Goal: Information Seeking & Learning: Learn about a topic

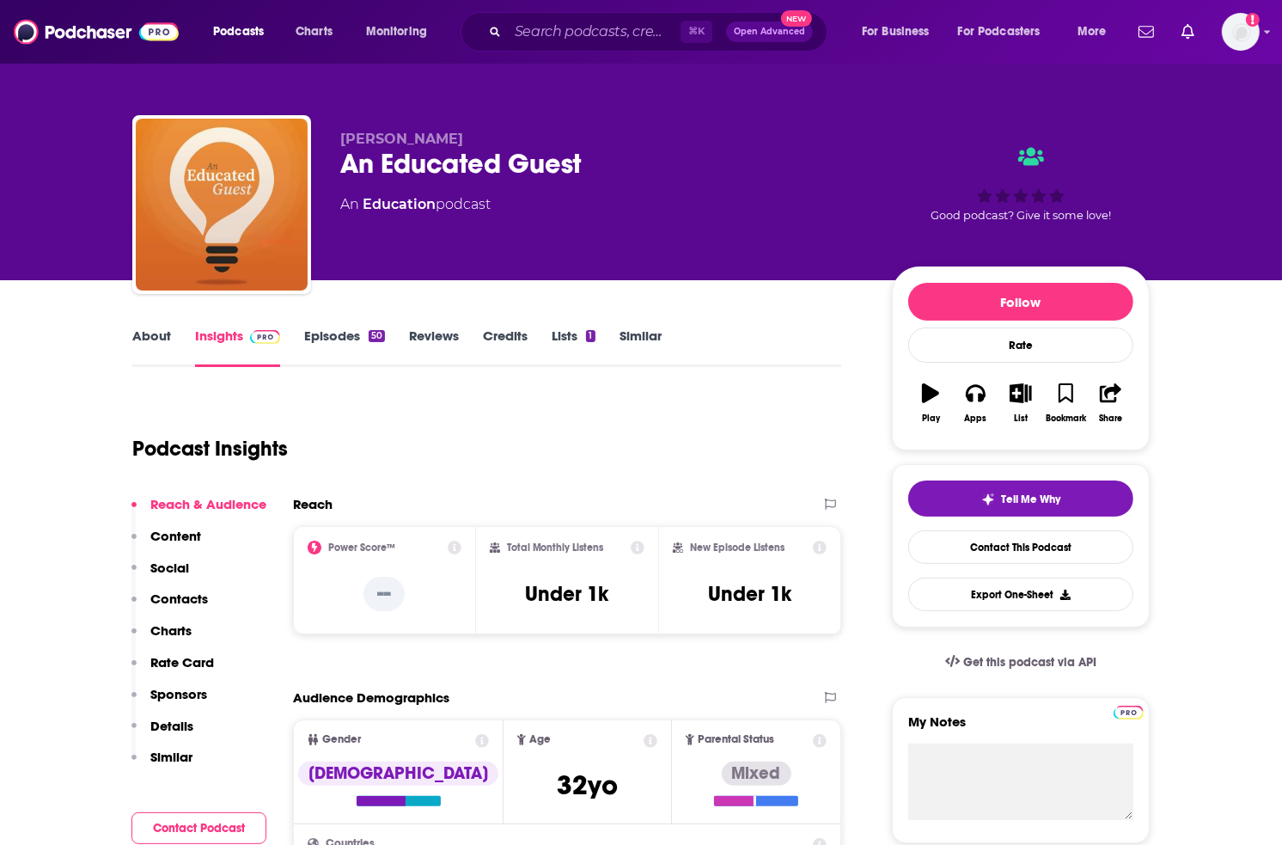
click at [330, 330] on link "Episodes 50" at bounding box center [344, 347] width 81 height 40
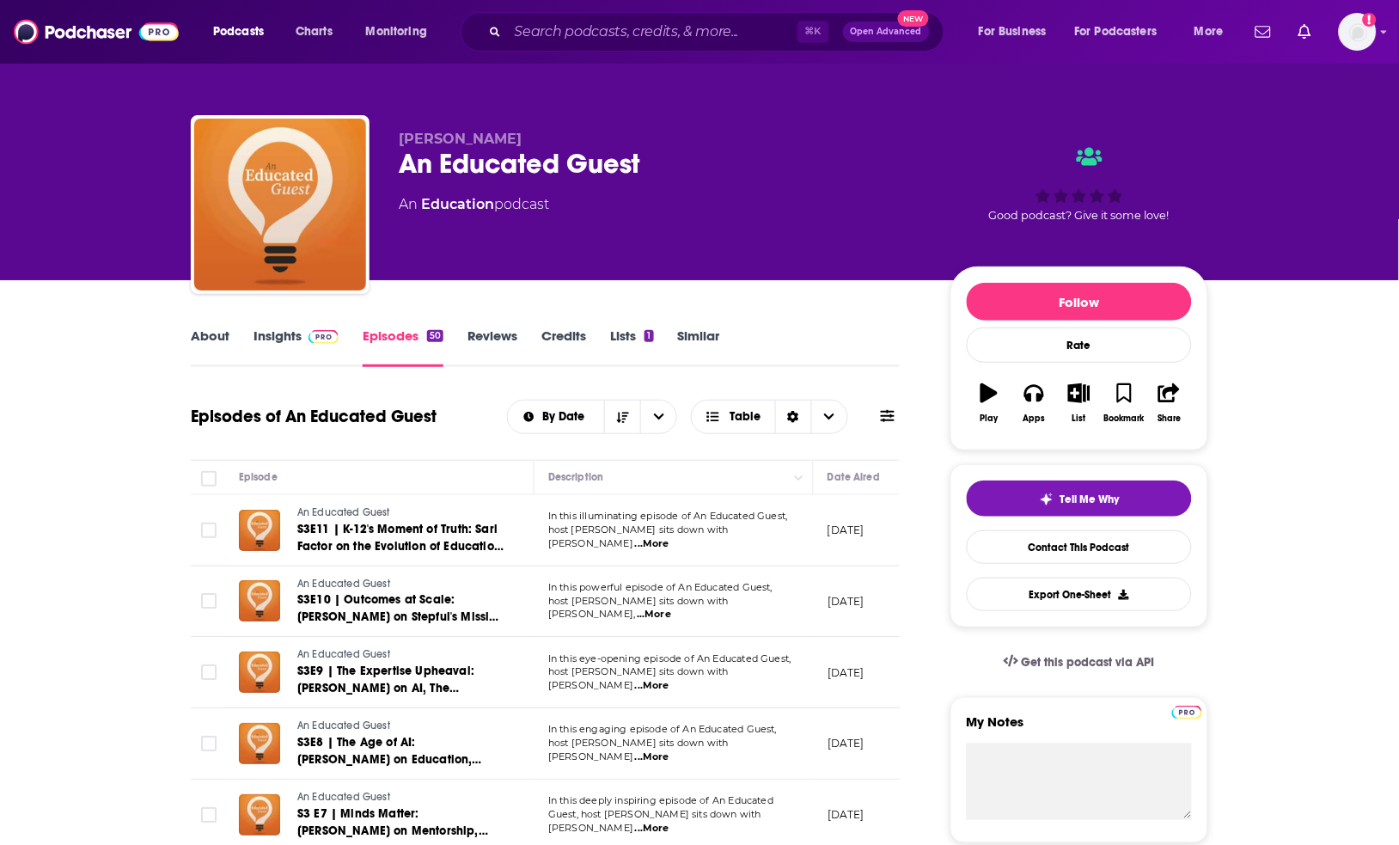
click at [671, 610] on span "...More" at bounding box center [654, 615] width 34 height 14
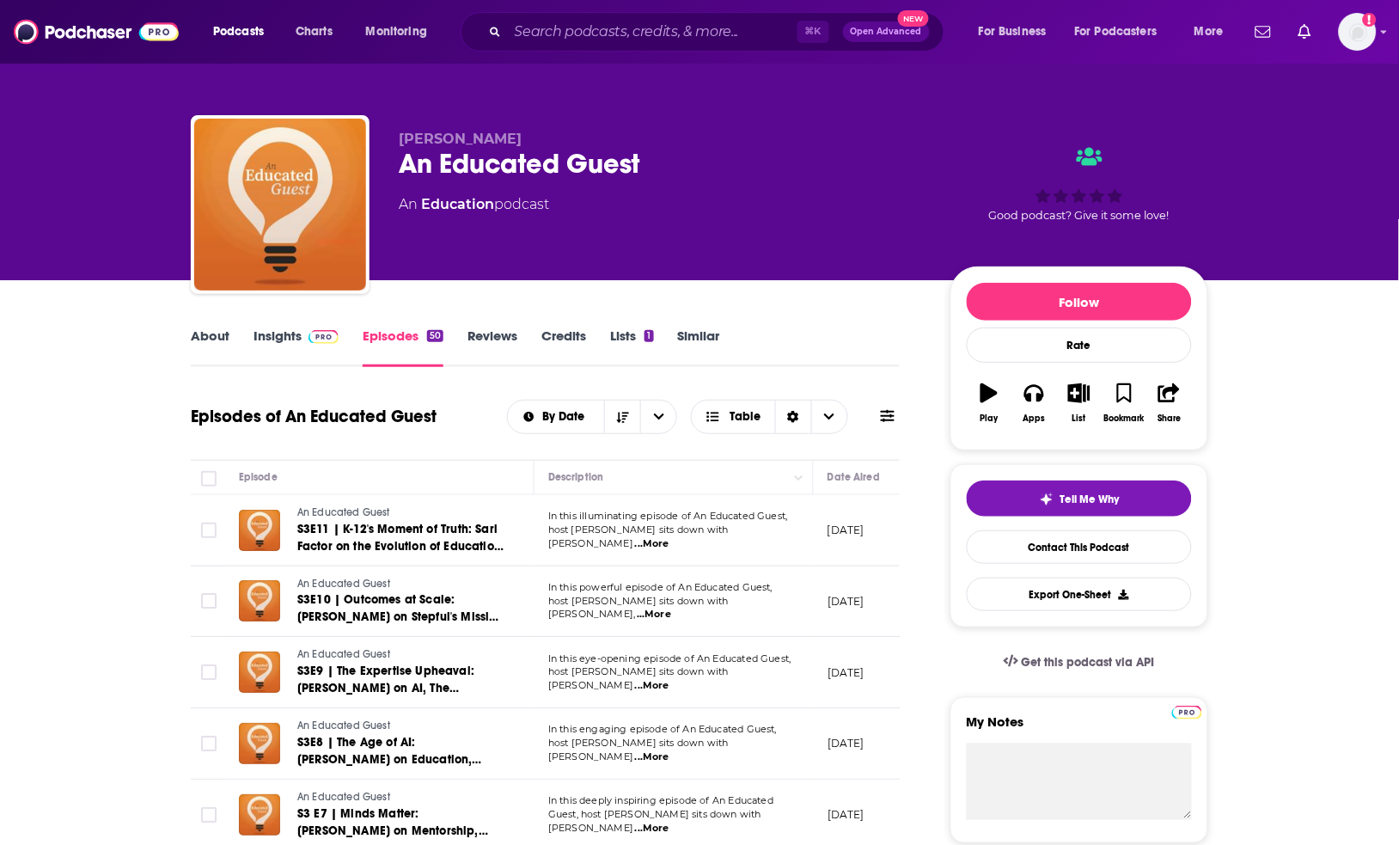
click at [669, 679] on span "...More" at bounding box center [652, 686] width 34 height 14
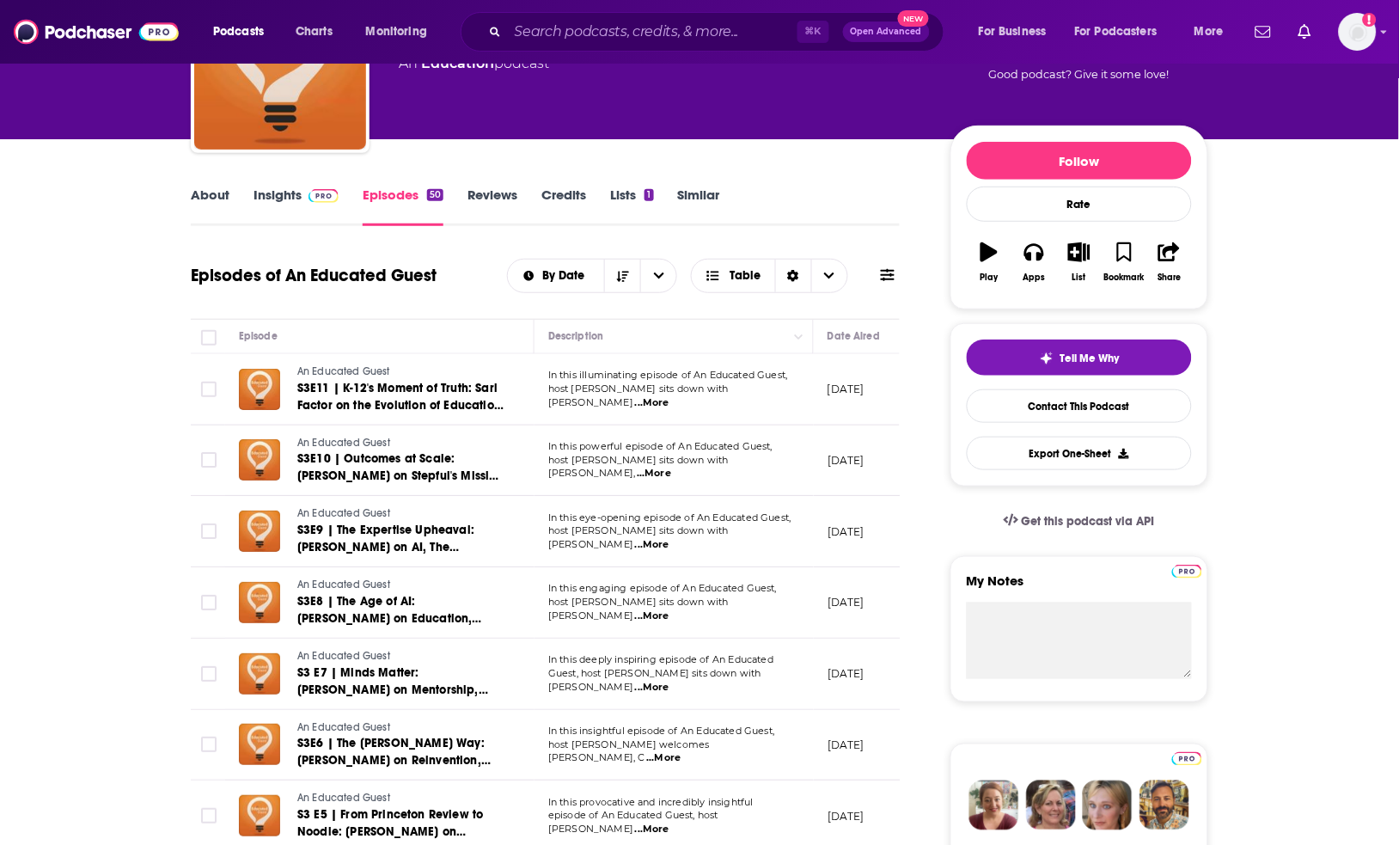
scroll to position [150, 0]
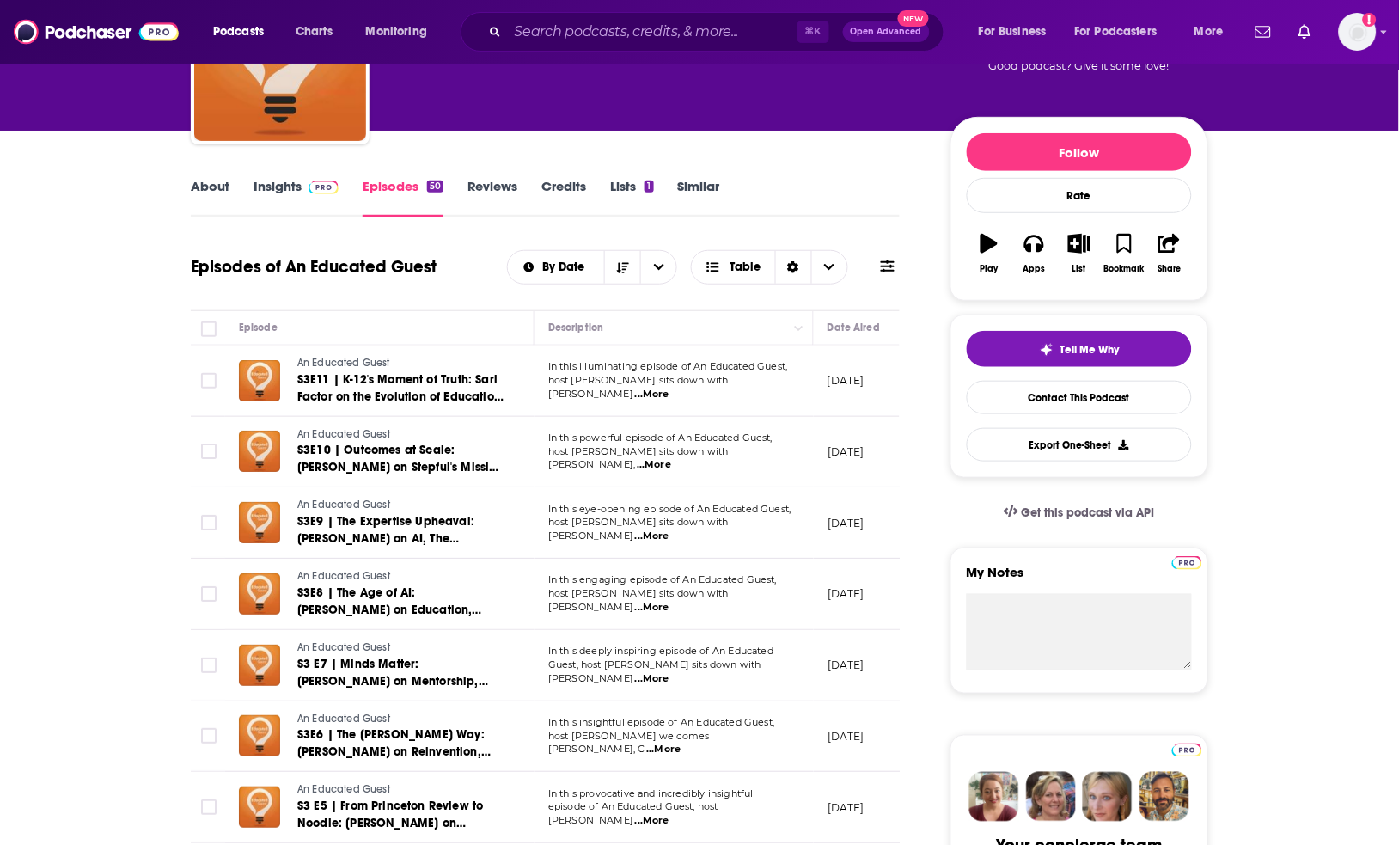
click at [669, 601] on span "...More" at bounding box center [652, 608] width 34 height 14
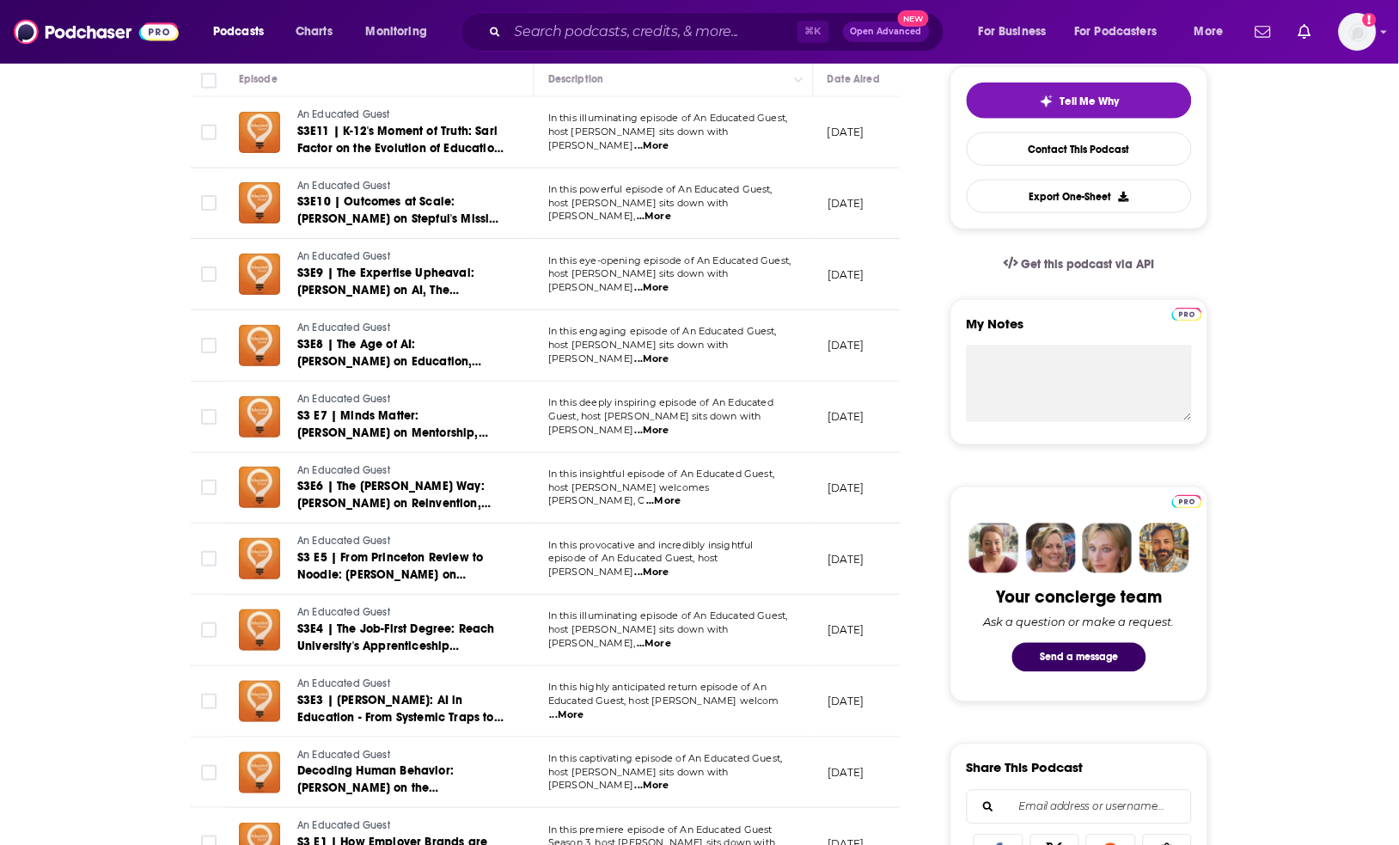
scroll to position [505, 0]
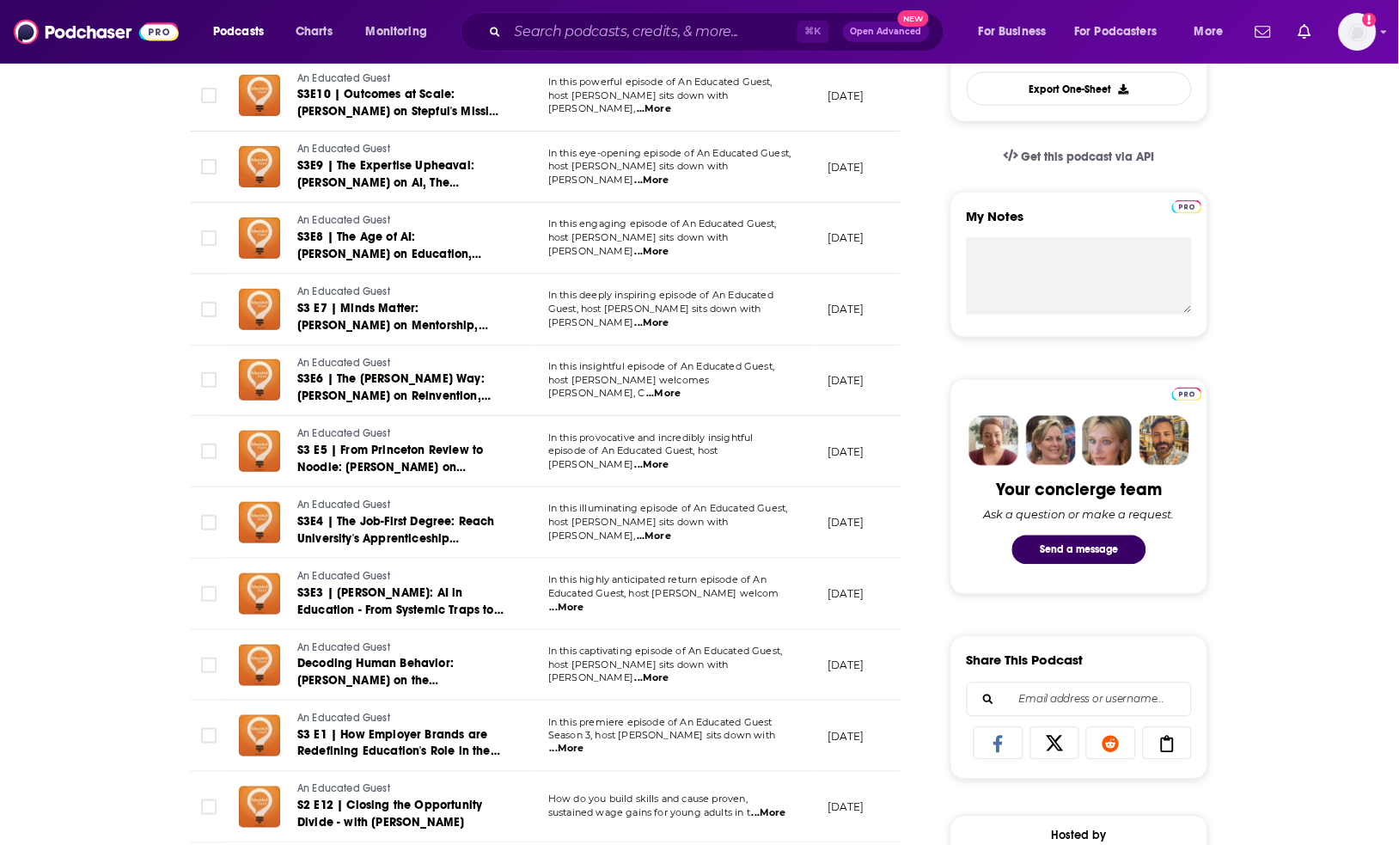
click at [584, 601] on span "...More" at bounding box center [567, 608] width 34 height 14
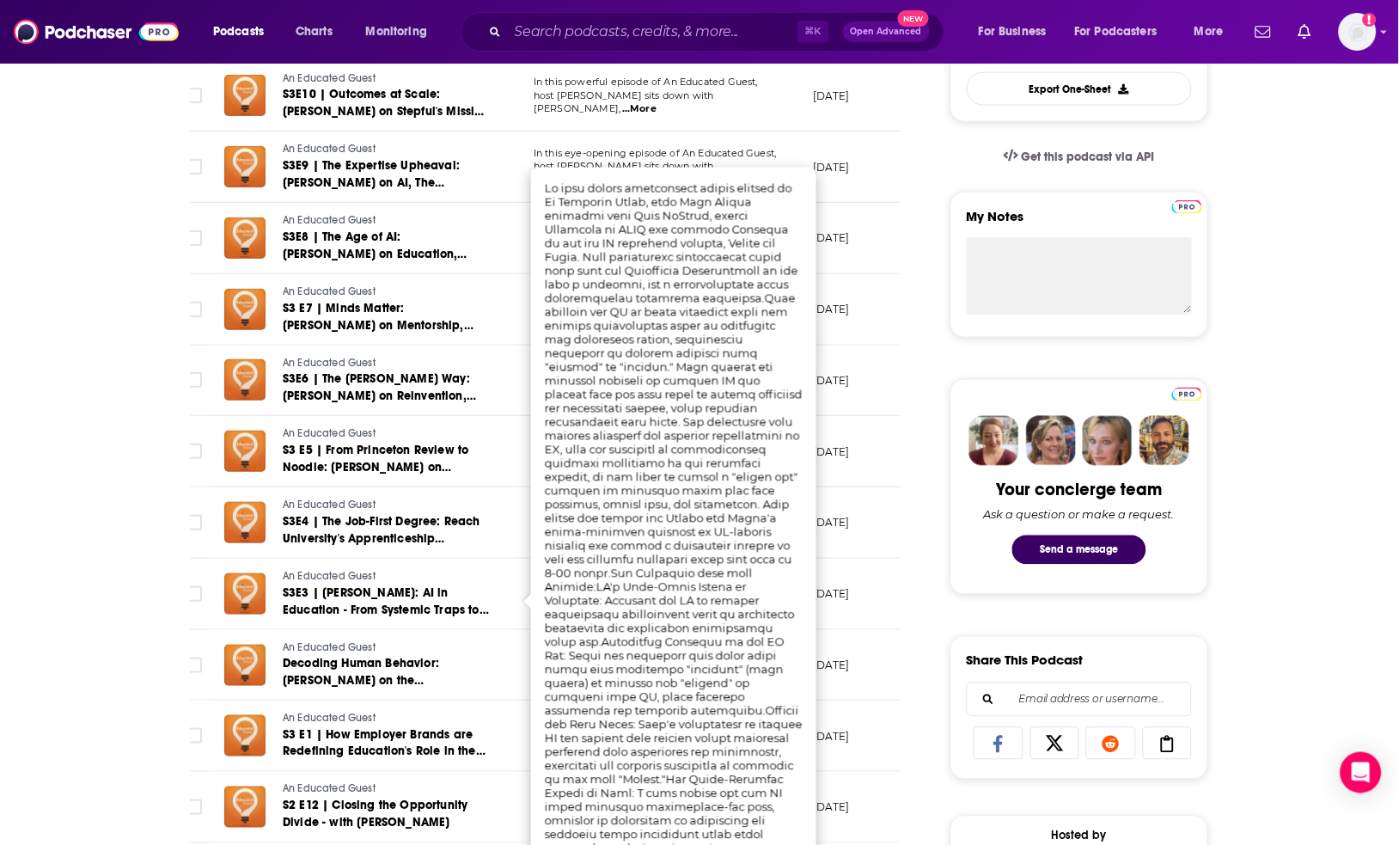
scroll to position [0, 0]
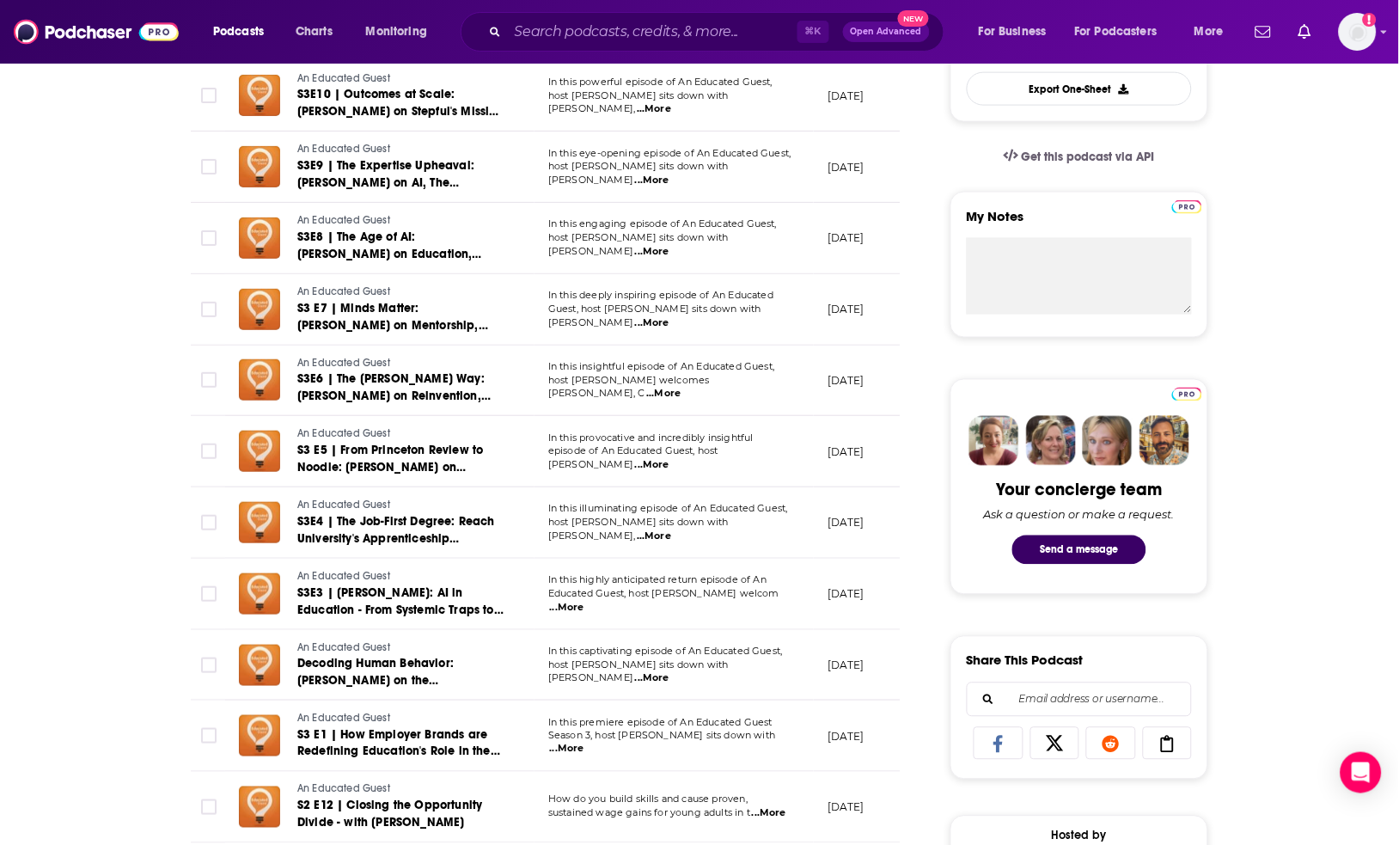
click at [584, 604] on span "...More" at bounding box center [567, 608] width 34 height 14
click at [669, 461] on span "...More" at bounding box center [652, 465] width 34 height 14
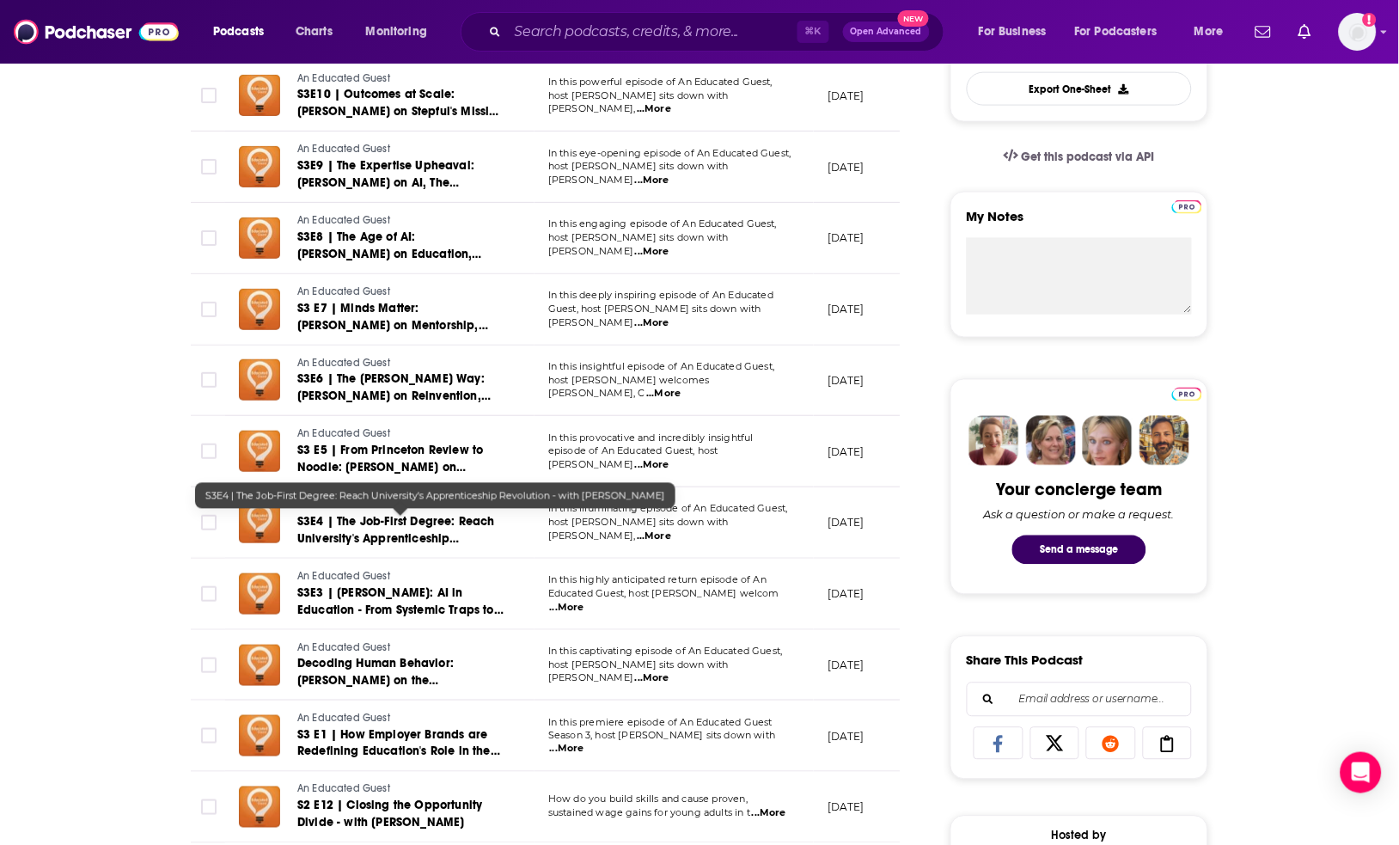
click at [395, 535] on span "S3E4 | The Job-First Degree: Reach University's Apprenticeship Revolution - wit…" at bounding box center [396, 538] width 198 height 49
